Goal: Task Accomplishment & Management: Use online tool/utility

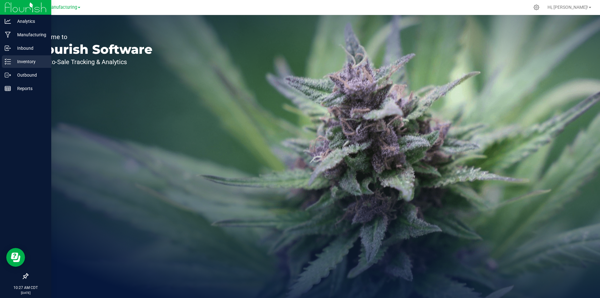
click at [5, 63] on icon at bounding box center [5, 63] width 1 height 1
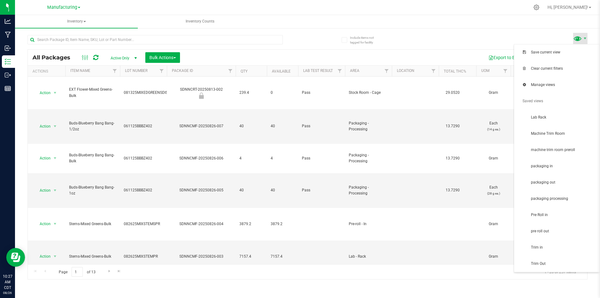
click at [579, 41] on span at bounding box center [577, 38] width 9 height 9
click at [547, 245] on span "Trim in" at bounding box center [563, 247] width 65 height 5
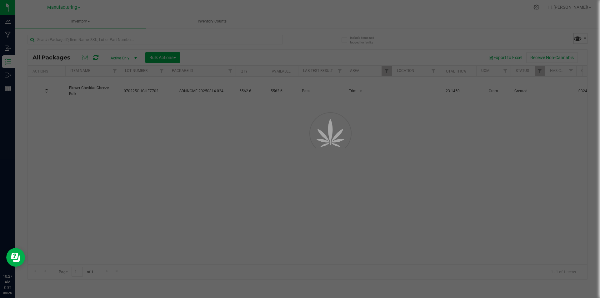
click at [575, 36] on span at bounding box center [577, 38] width 9 height 9
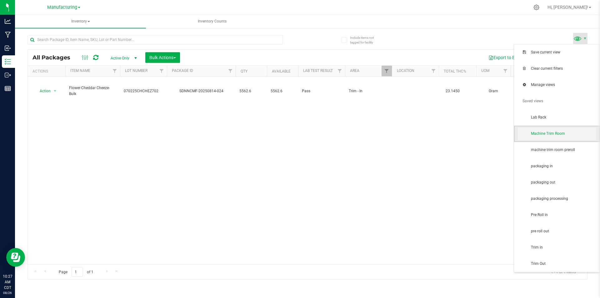
click at [563, 135] on span "Machine Trim Room" at bounding box center [563, 133] width 65 height 5
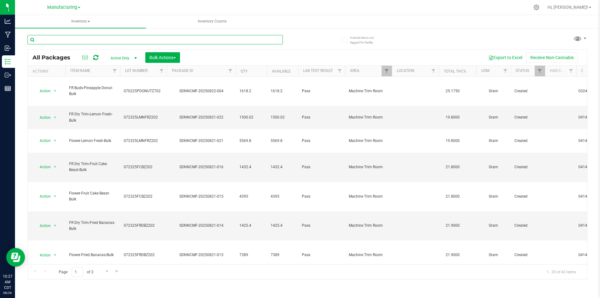
click at [102, 41] on input "text" at bounding box center [154, 39] width 255 height 9
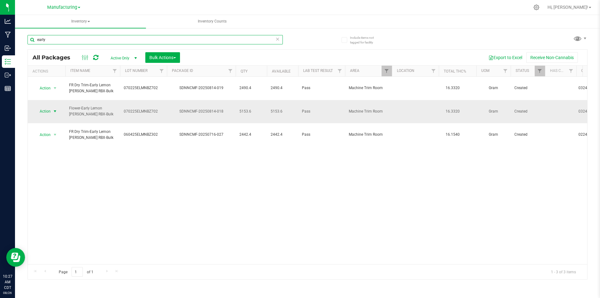
type input "early"
click at [50, 107] on span "Action" at bounding box center [42, 111] width 17 height 9
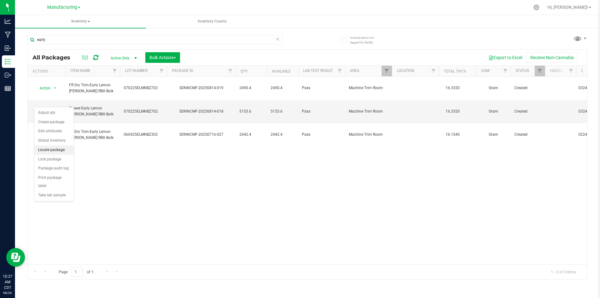
click at [57, 151] on li "Locate package" at bounding box center [53, 149] width 39 height 9
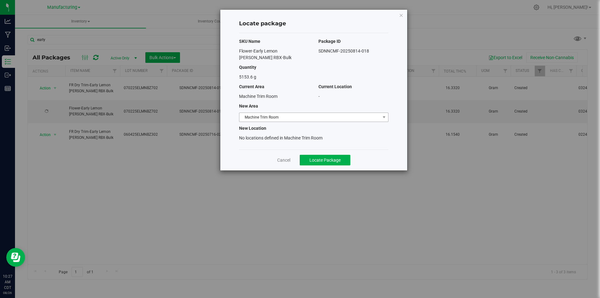
click at [260, 114] on div "SKU Name Package ID Flower-Early Lemon [PERSON_NAME] RBX-Bulk SDNNCMF-20250814-…" at bounding box center [313, 91] width 149 height 116
click at [261, 113] on span "Machine Trim Room" at bounding box center [309, 117] width 141 height 9
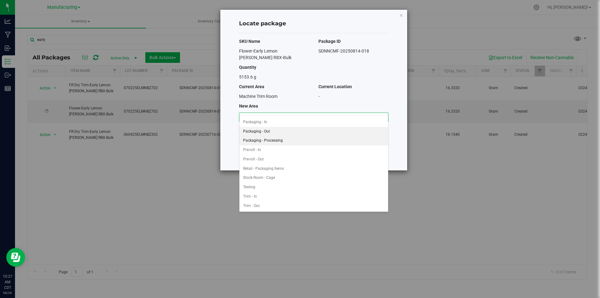
scroll to position [135, 0]
click at [267, 151] on li "Packaging - In" at bounding box center [313, 153] width 149 height 9
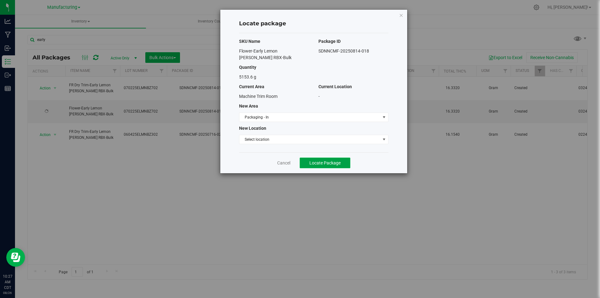
click at [314, 160] on span "Locate Package" at bounding box center [324, 162] width 31 height 5
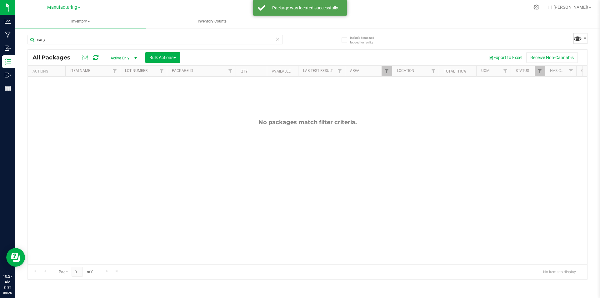
click at [579, 42] on span at bounding box center [577, 38] width 9 height 9
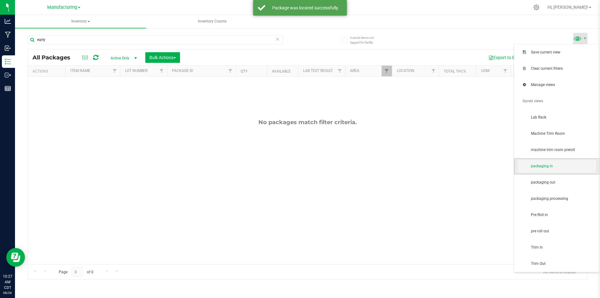
click at [550, 161] on span "packaging in" at bounding box center [557, 166] width 78 height 12
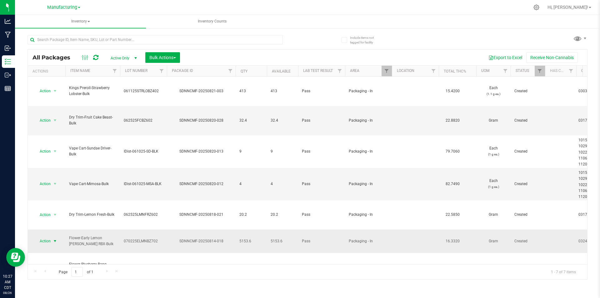
click at [49, 236] on span "Action" at bounding box center [42, 240] width 17 height 9
click at [49, 274] on li "Print package label" at bounding box center [53, 278] width 39 height 17
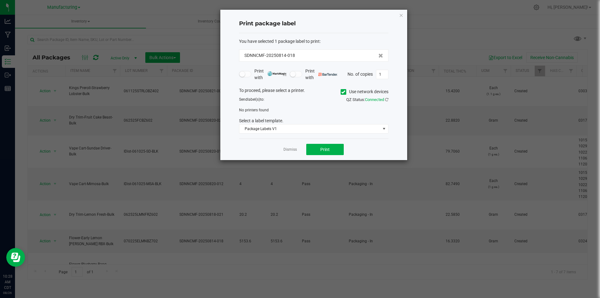
click at [341, 92] on icon at bounding box center [343, 92] width 4 height 0
click at [0, 0] on input "Use network devices" at bounding box center [0, 0] width 0 height 0
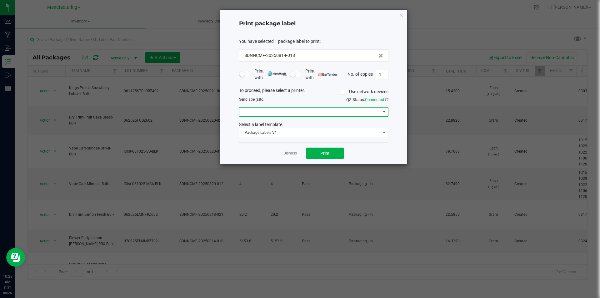
click at [337, 113] on span at bounding box center [309, 111] width 141 height 9
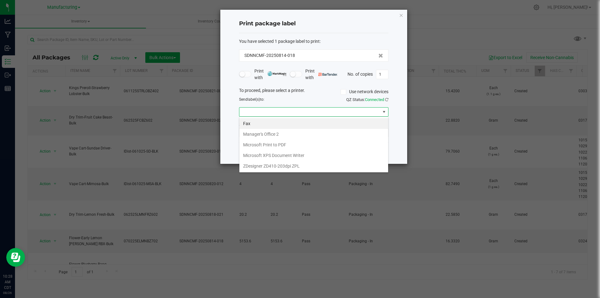
scroll to position [9, 149]
click at [289, 167] on ZPL "ZDesigner ZD410-203dpi ZPL" at bounding box center [313, 166] width 149 height 11
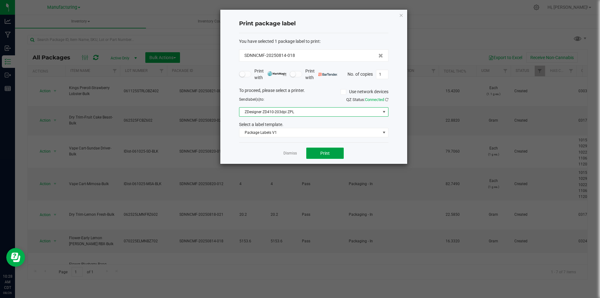
click at [327, 153] on span "Print" at bounding box center [324, 153] width 9 height 5
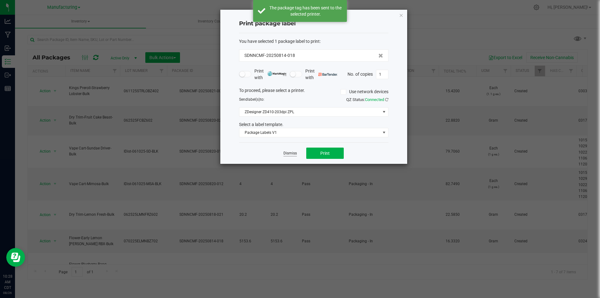
click at [291, 151] on link "Dismiss" at bounding box center [289, 153] width 13 height 5
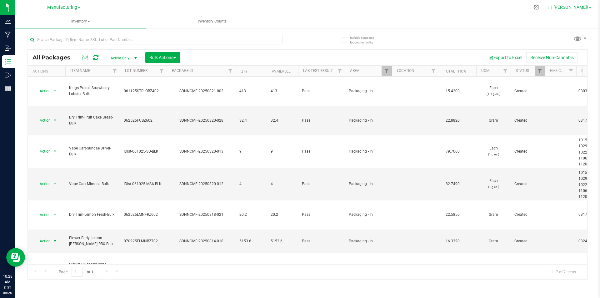
click at [586, 8] on span "Hi, [PERSON_NAME]!" at bounding box center [567, 7] width 41 height 5
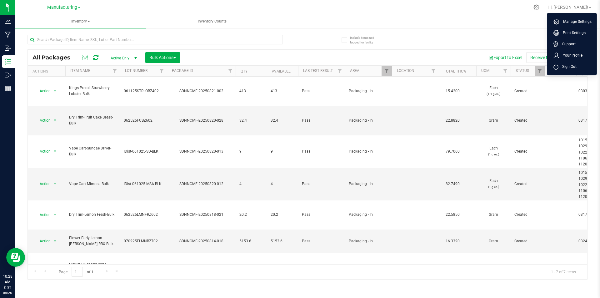
click at [576, 74] on ul "Manage Settings Print Settings Support Your Profile Sign Out" at bounding box center [572, 44] width 50 height 62
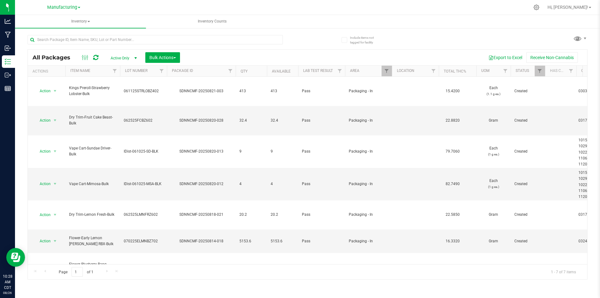
click at [576, 68] on th "Origin Harvests" at bounding box center [607, 71] width 62 height 11
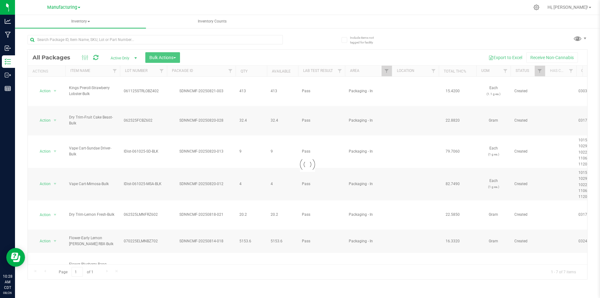
drag, startPoint x: 580, startPoint y: 14, endPoint x: 582, endPoint y: 4, distance: 10.9
click at [580, 13] on nav "Manufacturing Hi, [PERSON_NAME]! Manage Settings Print Settings Support Your Pr…" at bounding box center [307, 7] width 585 height 15
click at [582, 4] on div "Hi, [PERSON_NAME]! Manage Settings Print Settings Support Your Profile Sign Out" at bounding box center [569, 7] width 49 height 11
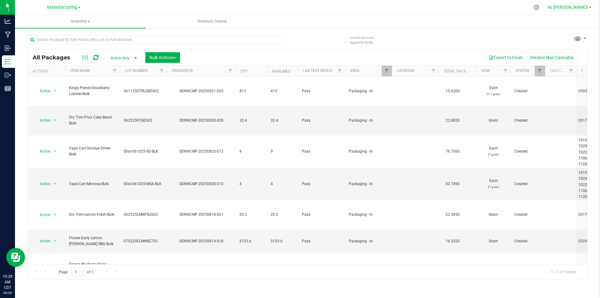
click at [578, 4] on link "Hi, [PERSON_NAME]!" at bounding box center [569, 7] width 49 height 7
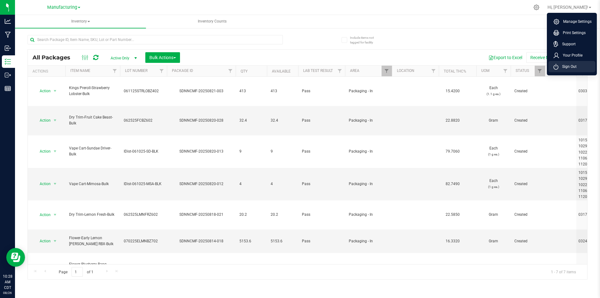
click at [581, 66] on li "Sign Out" at bounding box center [571, 66] width 47 height 11
